Goal: Feedback & Contribution: Contribute content

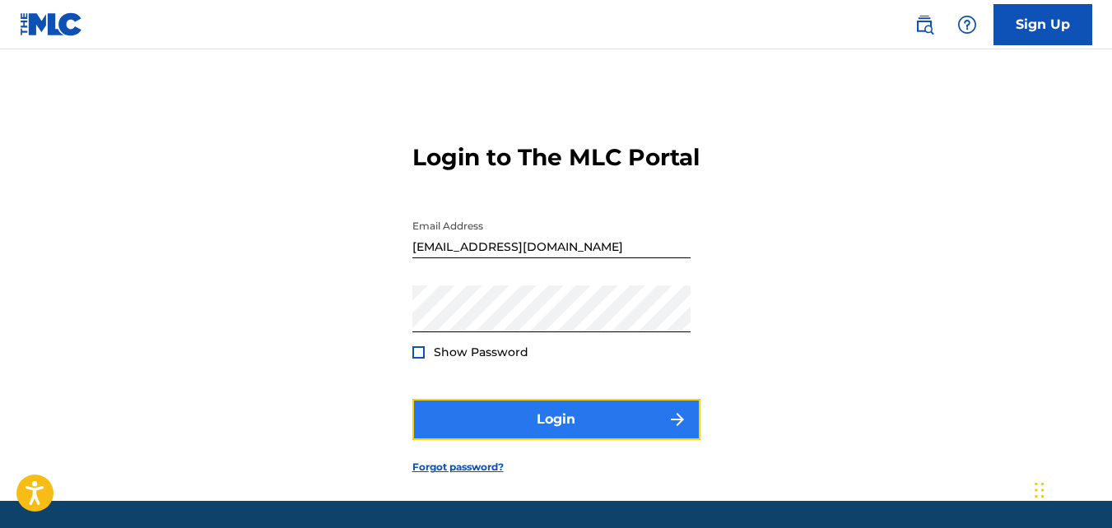
drag, startPoint x: 0, startPoint y: 0, endPoint x: 546, endPoint y: 442, distance: 702.2
click at [546, 440] on button "Login" at bounding box center [556, 419] width 288 height 41
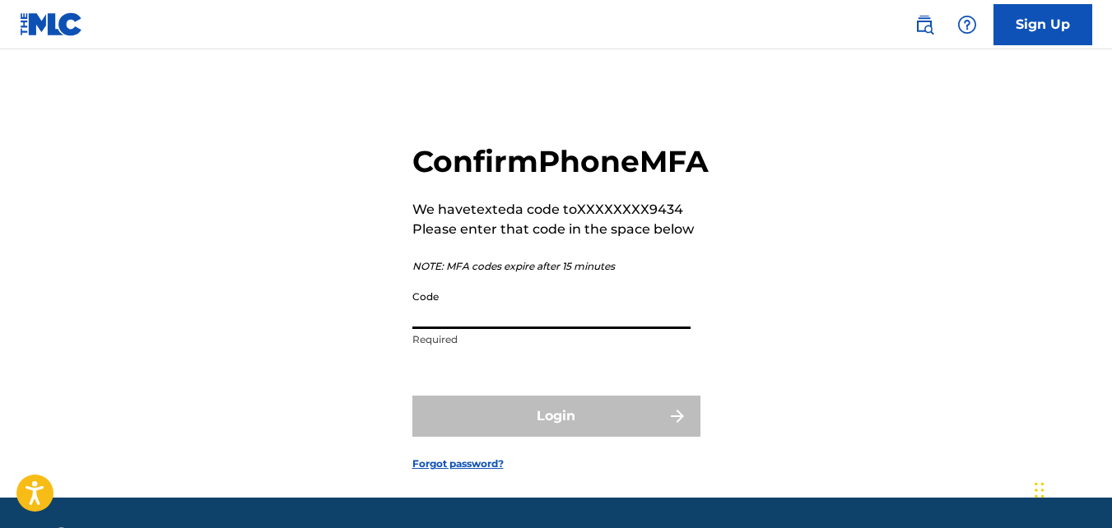
click at [556, 329] on input "Code" at bounding box center [551, 305] width 278 height 47
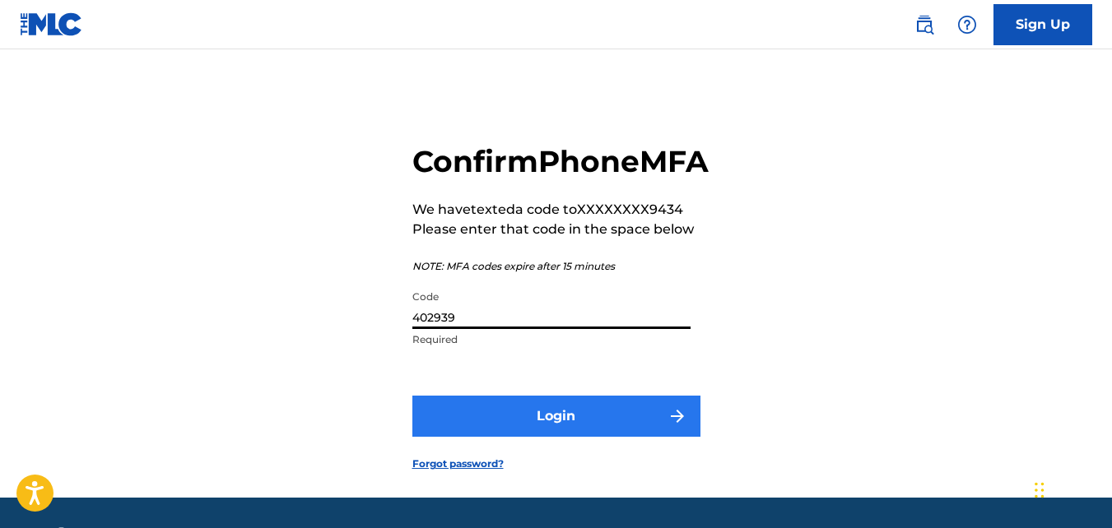
type input "402939"
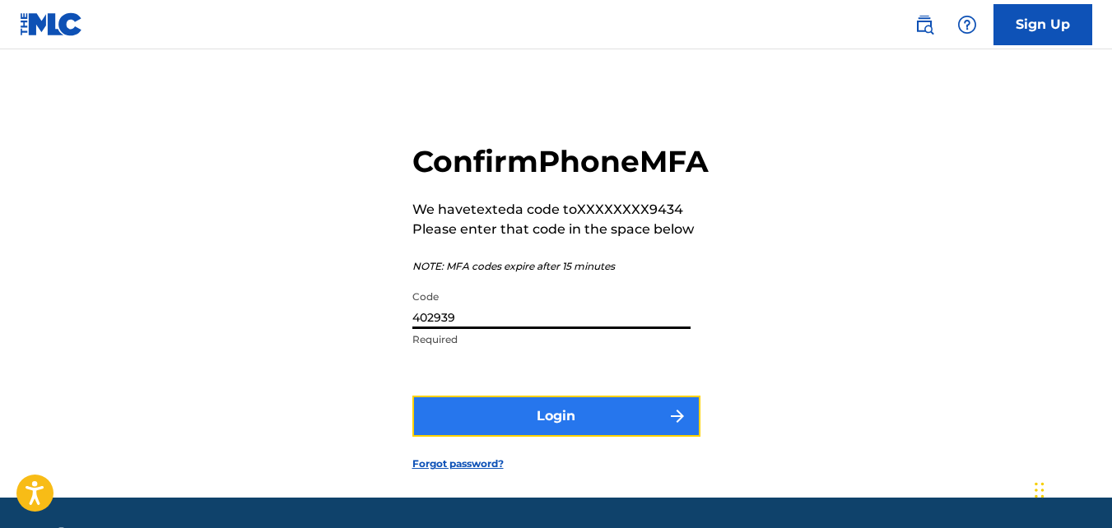
click at [552, 437] on button "Login" at bounding box center [556, 416] width 288 height 41
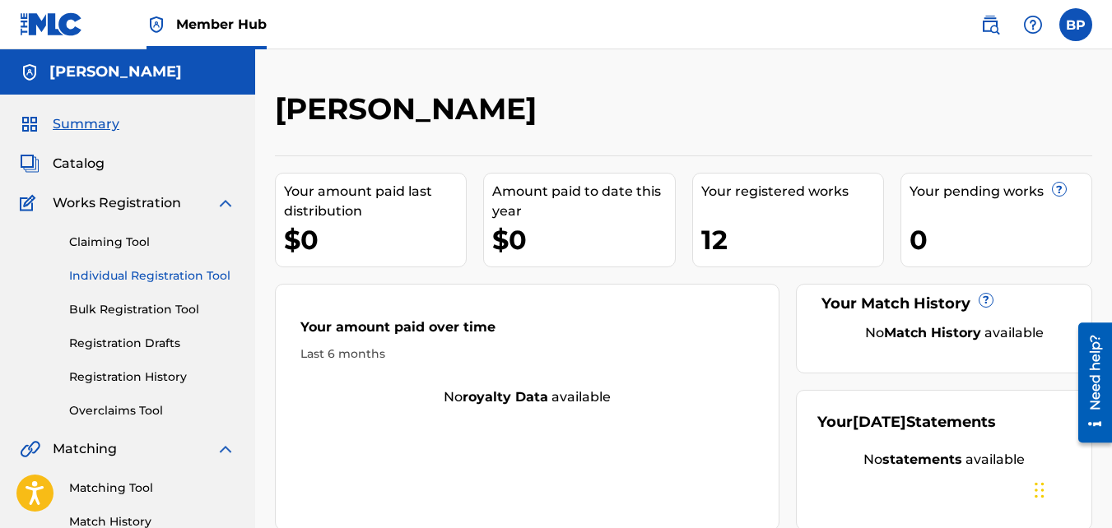
click at [128, 280] on link "Individual Registration Tool" at bounding box center [152, 275] width 166 height 17
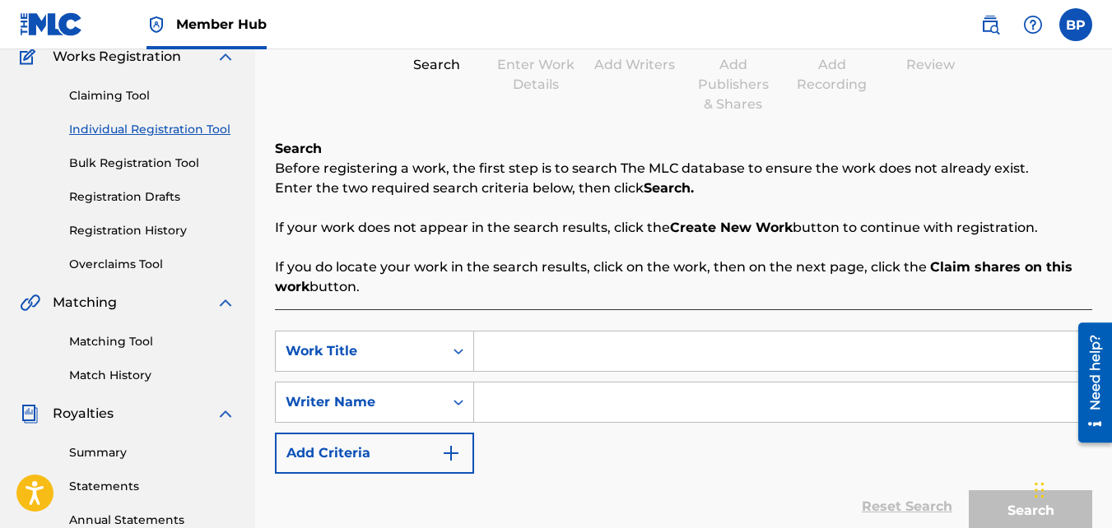
scroll to position [247, 0]
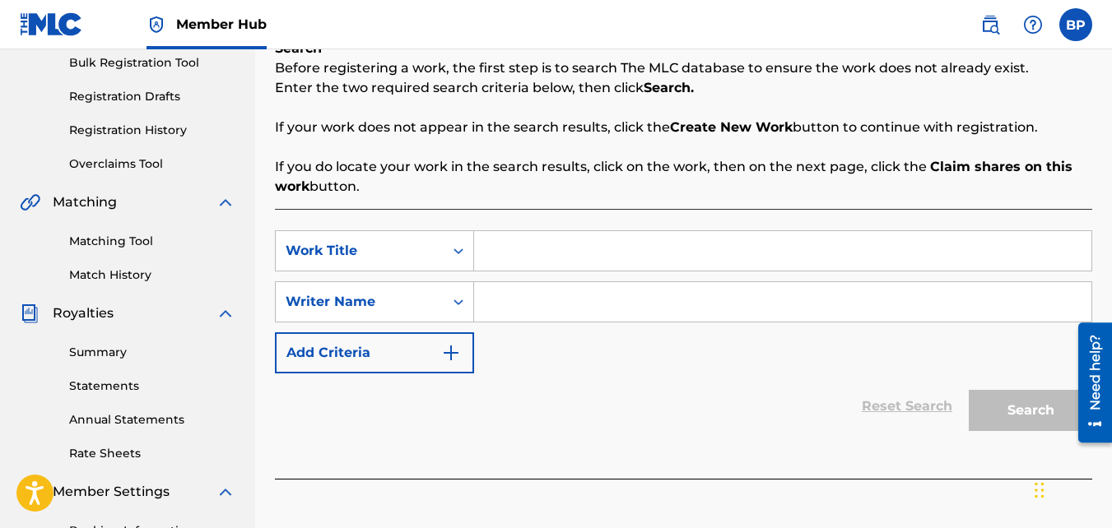
click at [608, 280] on div "SearchWithCriteria4bb82fa5-94cf-45e1-be99-e5de9d8b9a40 Work Title SearchWithCri…" at bounding box center [683, 301] width 817 height 143
click at [617, 262] on input "Search Form" at bounding box center [782, 251] width 617 height 40
type input "butterfly awakening"
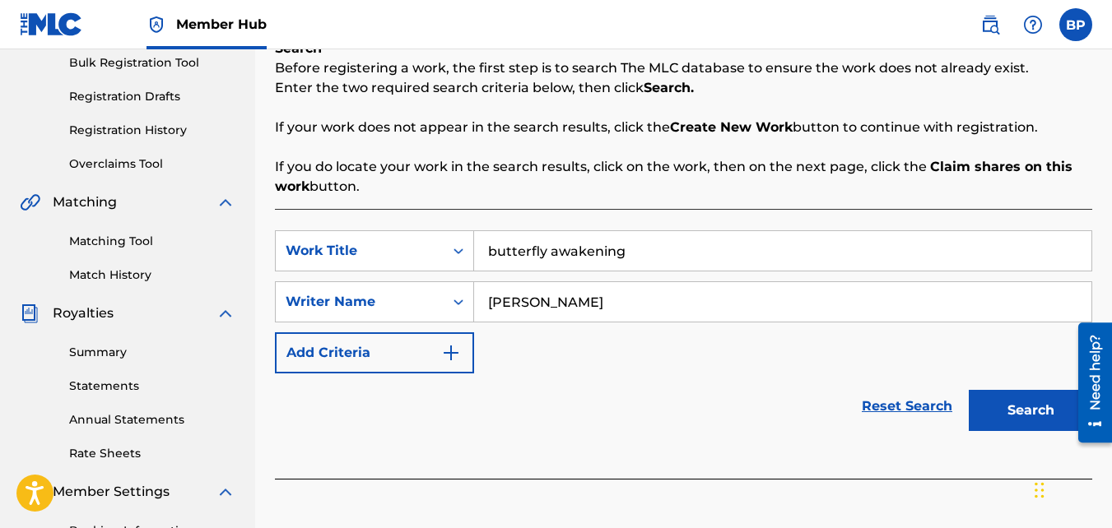
type input "[PERSON_NAME]"
click at [969, 390] on button "Search" at bounding box center [1030, 410] width 123 height 41
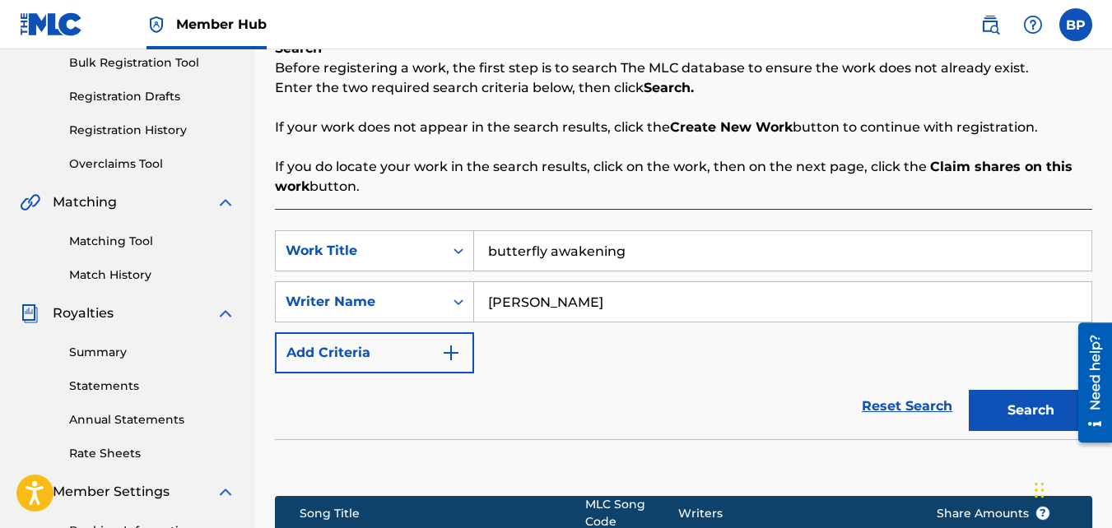
scroll to position [492, 0]
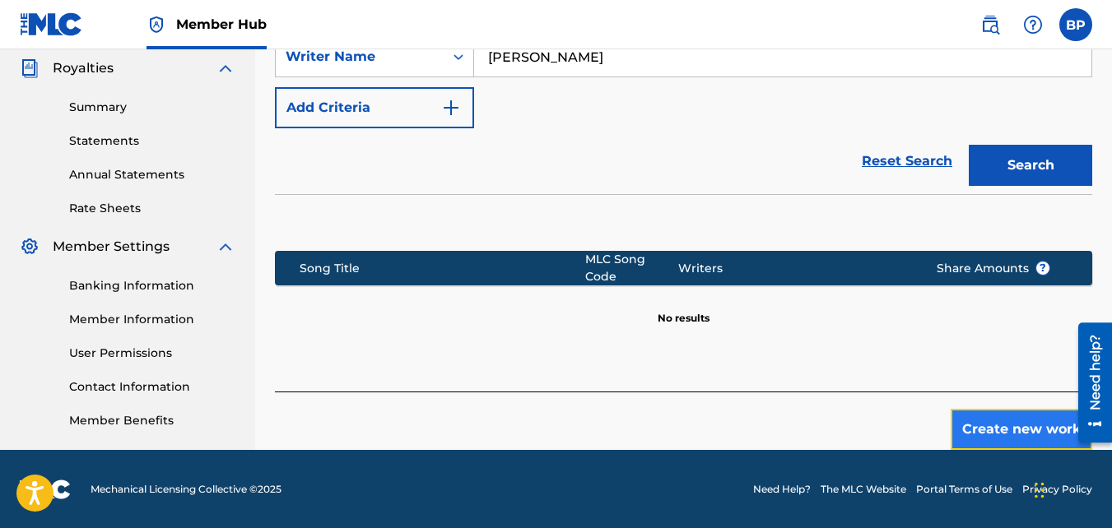
click at [986, 427] on button "Create new work" at bounding box center [1022, 429] width 142 height 41
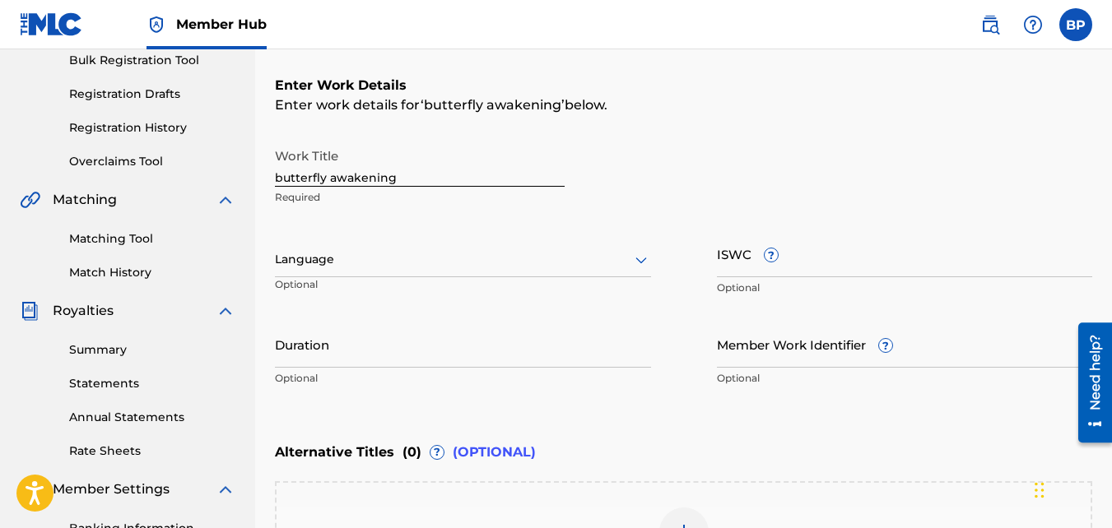
scroll to position [245, 0]
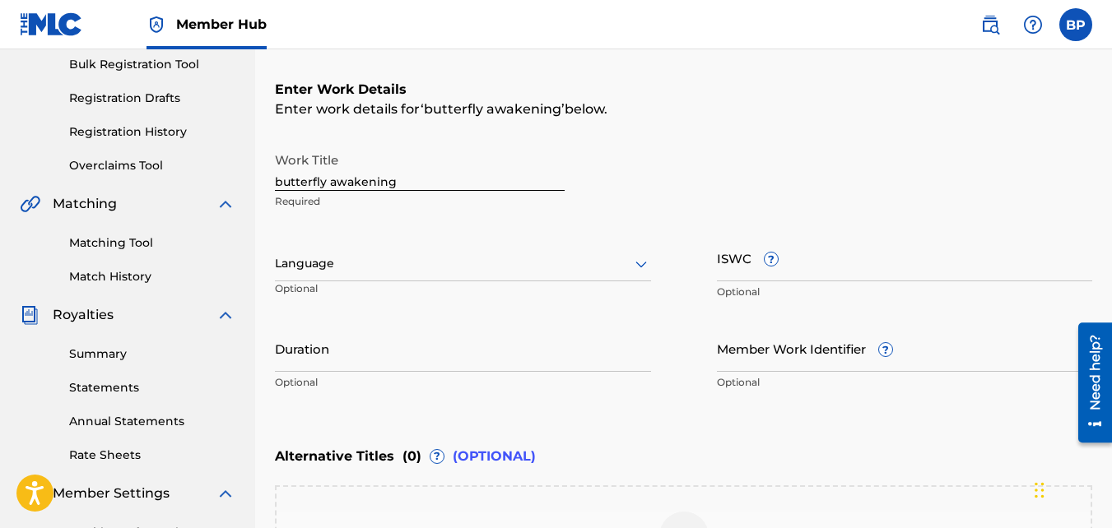
click at [377, 275] on div "Language" at bounding box center [463, 264] width 376 height 35
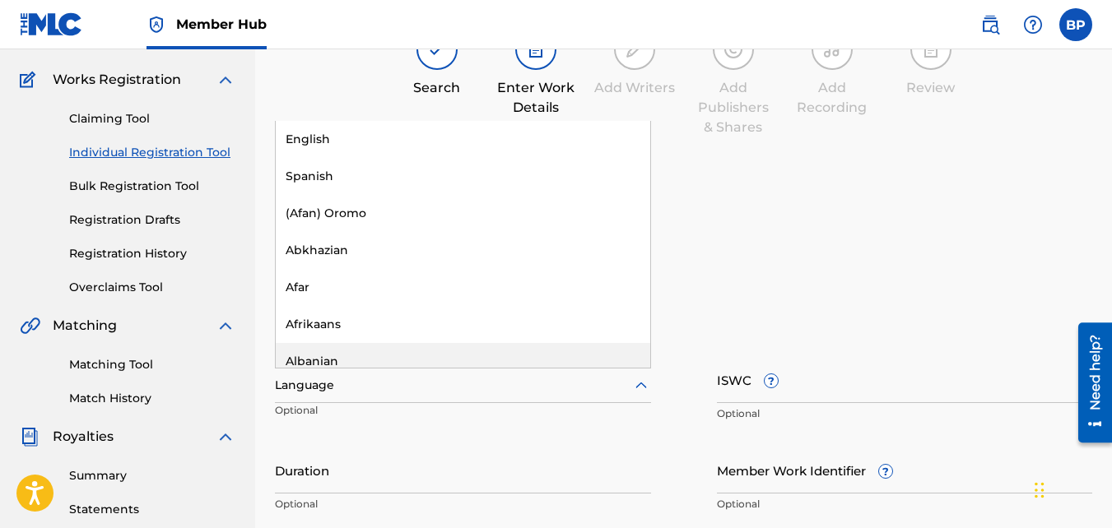
scroll to position [0, 0]
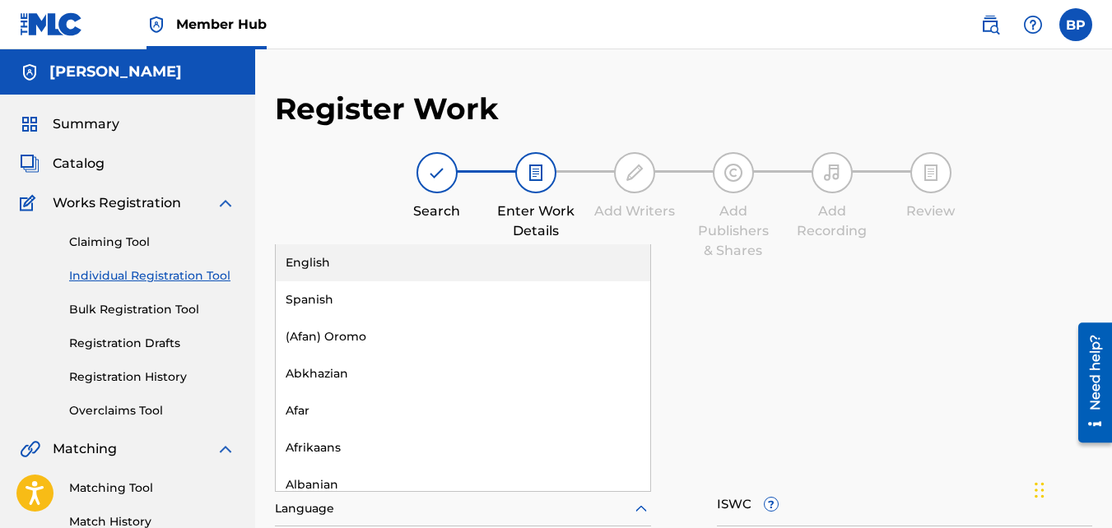
click at [358, 258] on div "English" at bounding box center [463, 262] width 374 height 37
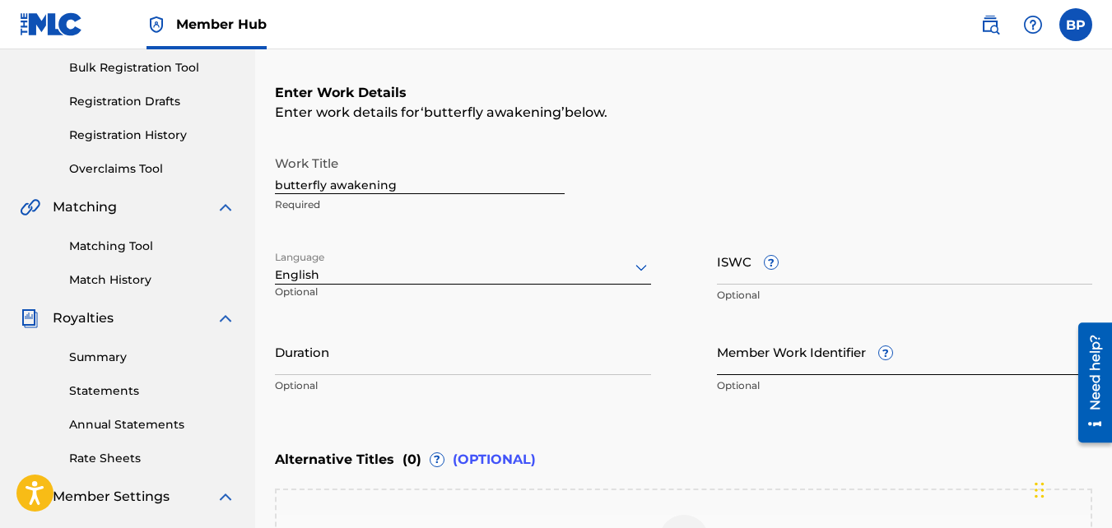
scroll to position [247, 0]
